Goal: Browse casually

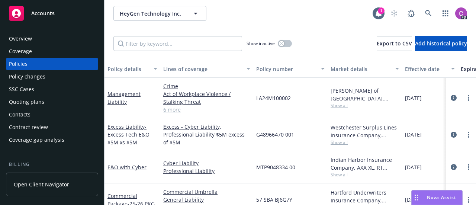
scroll to position [16, 193]
